Goal: Task Accomplishment & Management: Manage account settings

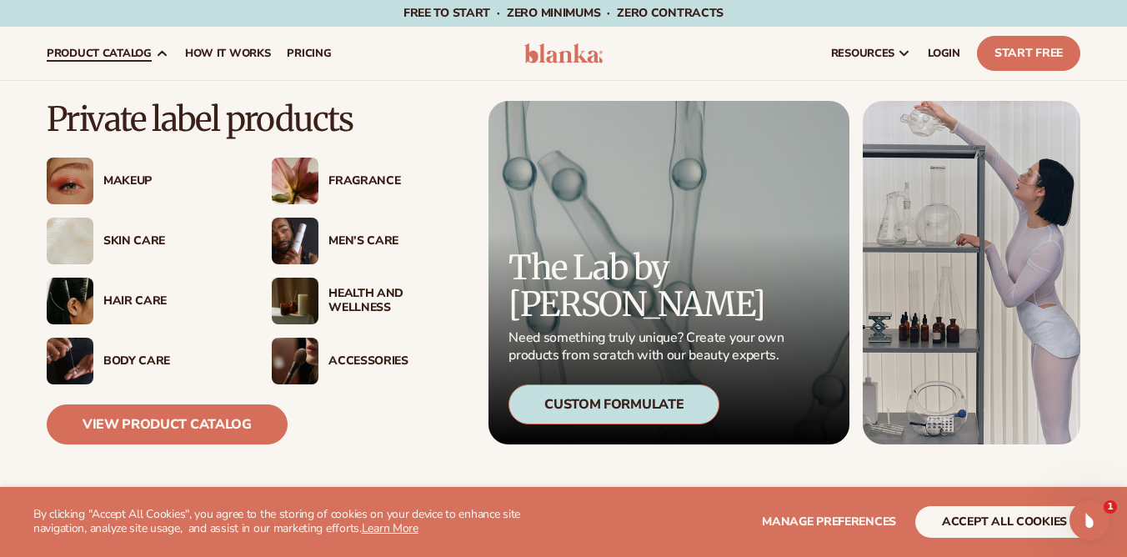
click at [148, 243] on div "Skin Care" at bounding box center [170, 241] width 135 height 14
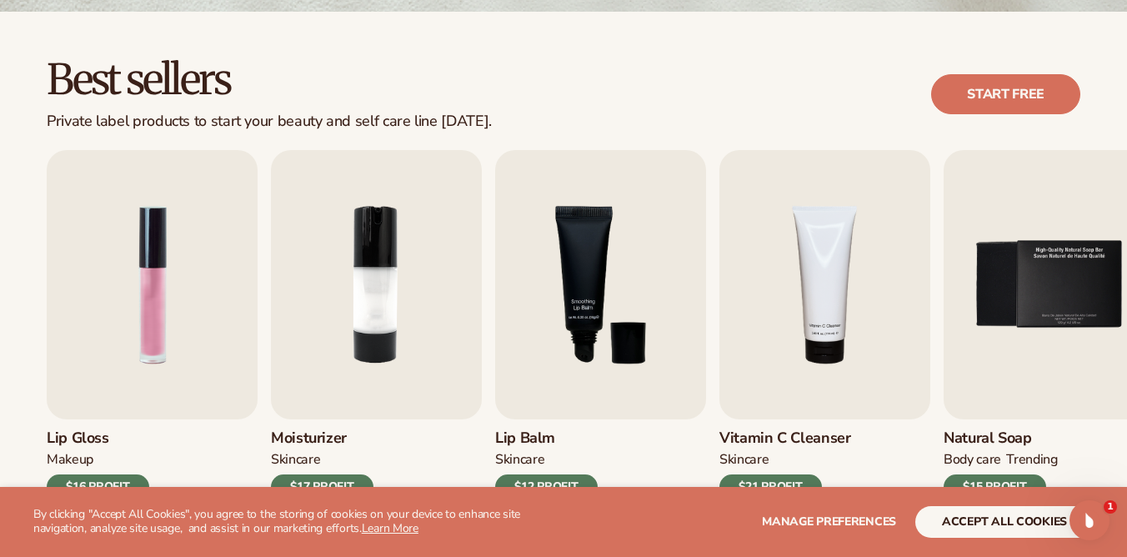
scroll to position [444, 0]
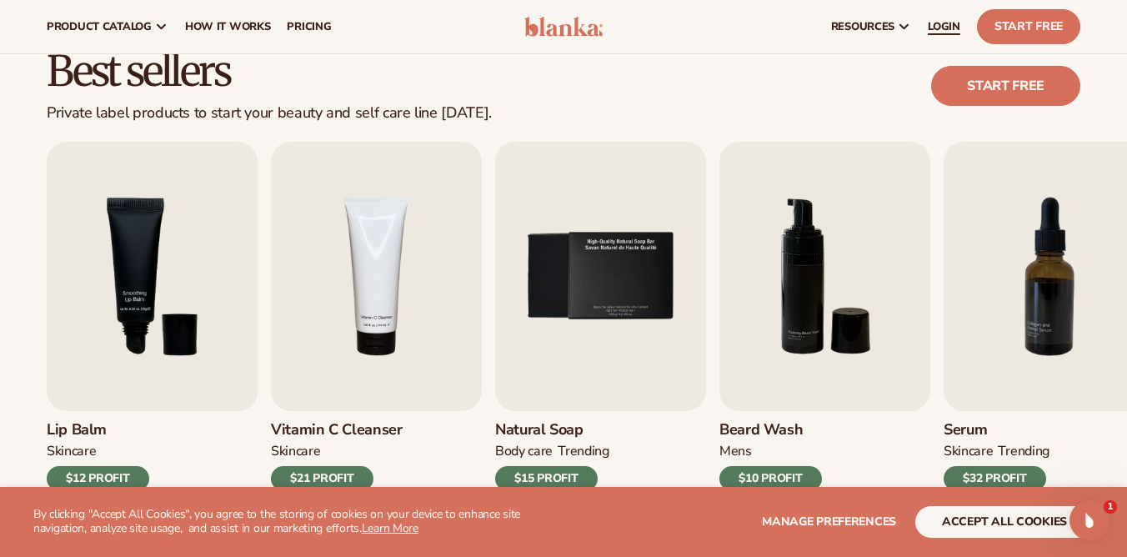
click at [933, 34] on link "LOGIN" at bounding box center [944, 26] width 49 height 53
click at [946, 28] on span "LOGIN" at bounding box center [944, 26] width 33 height 13
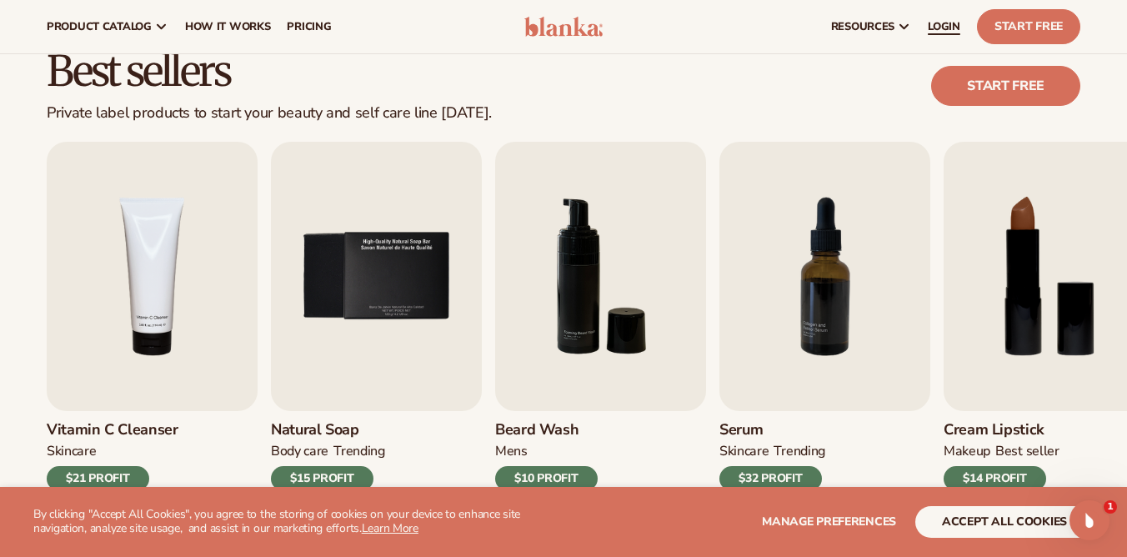
click at [949, 38] on link "LOGIN" at bounding box center [944, 26] width 49 height 53
